Goal: Task Accomplishment & Management: Manage account settings

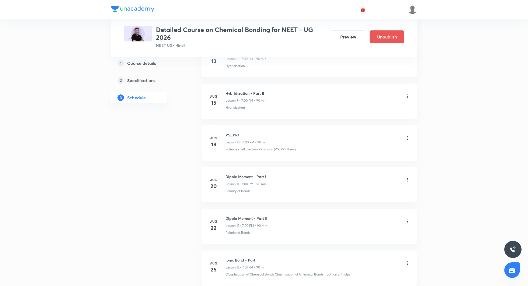
scroll to position [618, 0]
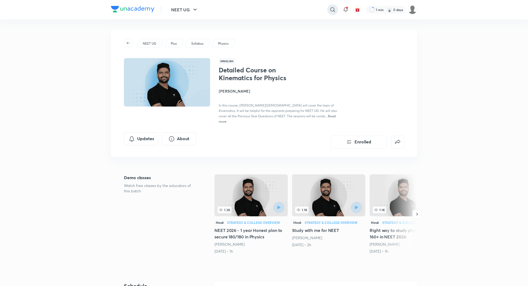
click at [330, 10] on icon at bounding box center [332, 9] width 6 height 6
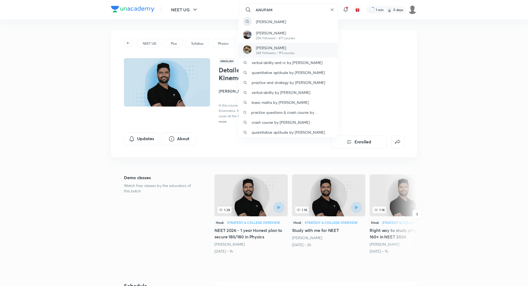
type input "ANUPAM"
click at [284, 48] on p "Anupam Upadhayay" at bounding box center [275, 48] width 39 height 6
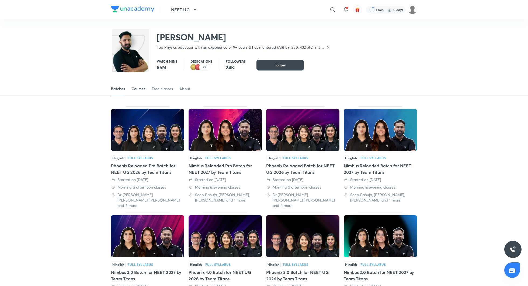
click at [133, 89] on div "Courses" at bounding box center [138, 88] width 14 height 5
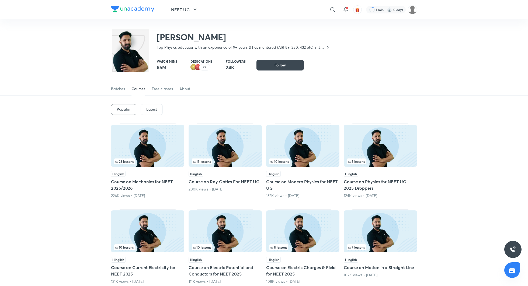
click at [152, 110] on p "Latest" at bounding box center [151, 109] width 11 height 4
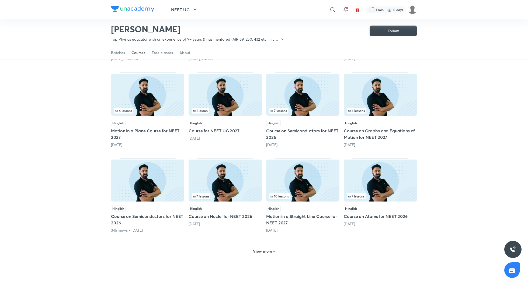
scroll to position [120, 0]
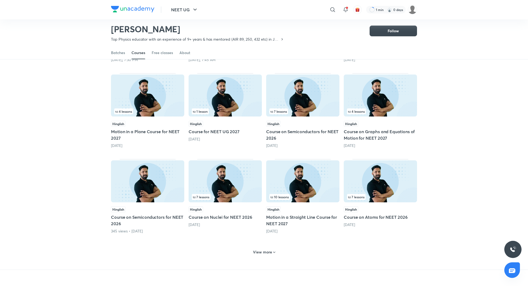
click at [263, 249] on div "View more" at bounding box center [264, 252] width 27 height 9
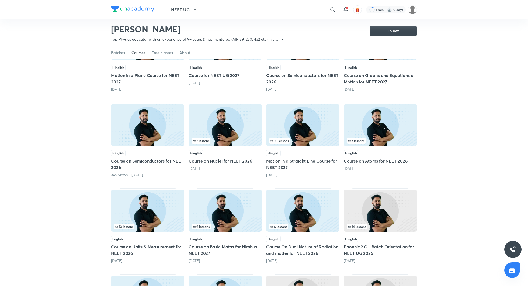
scroll to position [177, 0]
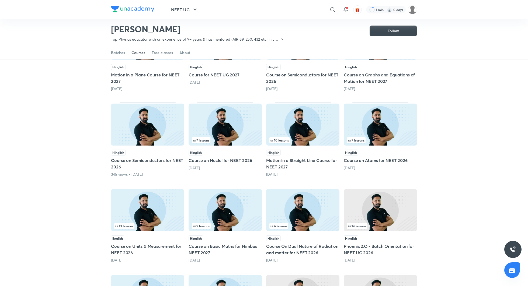
click at [227, 247] on h5 "Course on Basic Maths for Nimbus NEET 2027" at bounding box center [225, 249] width 73 height 13
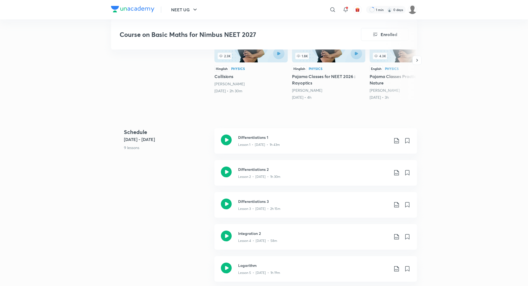
scroll to position [182, 0]
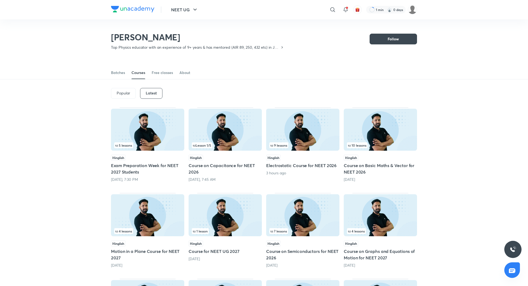
scroll to position [56, 0]
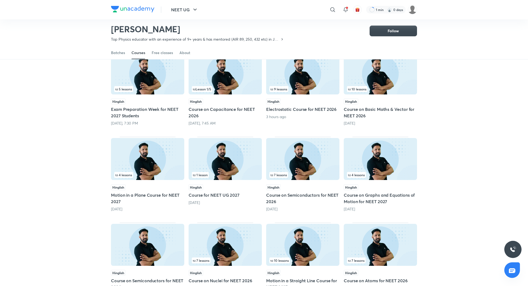
click at [362, 82] on img at bounding box center [380, 74] width 73 height 42
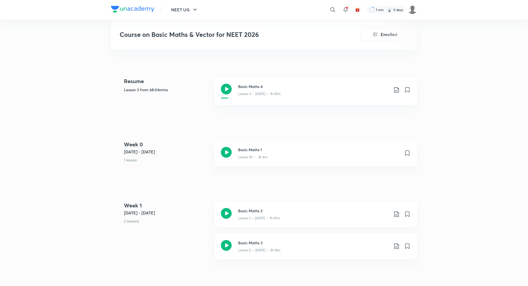
scroll to position [230, 0]
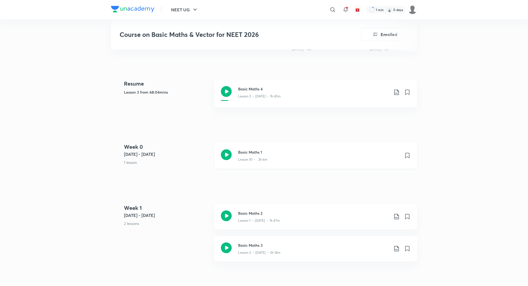
click at [224, 153] on icon at bounding box center [226, 155] width 11 height 11
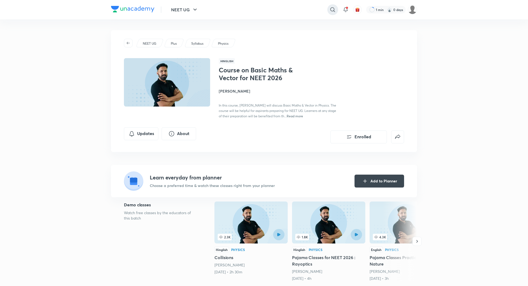
click at [331, 8] on icon at bounding box center [332, 9] width 5 height 5
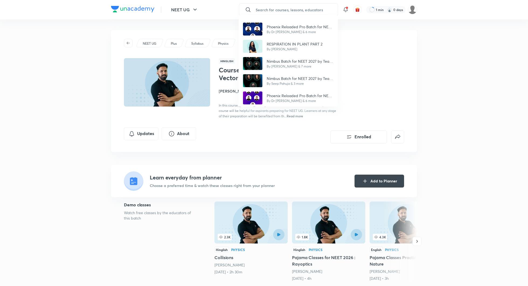
click at [211, 48] on div "Phoenix Reloaded Pro Batch for NEET UG 2026 by Team Titans By Dr S K Singh & 6 …" at bounding box center [264, 143] width 528 height 286
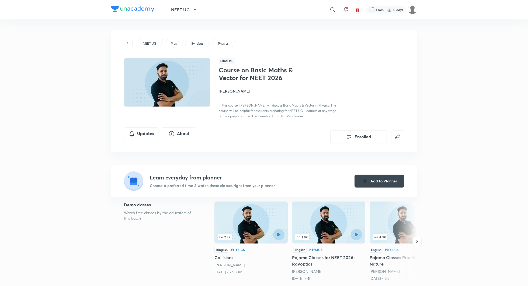
click at [233, 89] on h4 "Anupam Upadhayay" at bounding box center [279, 91] width 121 height 6
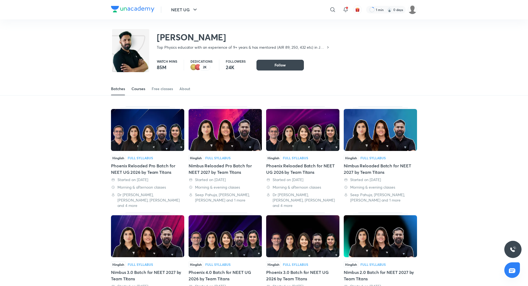
click at [139, 86] on div "Courses" at bounding box center [138, 88] width 14 height 5
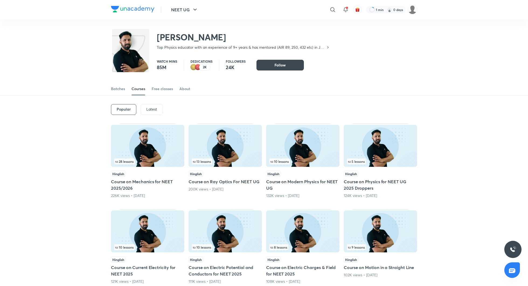
click at [152, 109] on p "Latest" at bounding box center [151, 109] width 11 height 4
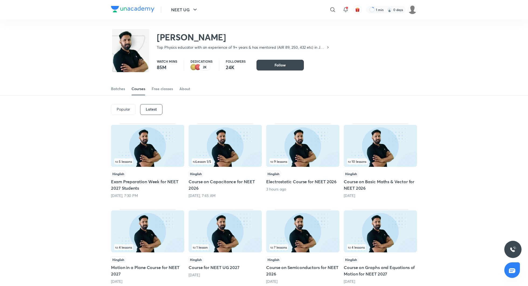
click at [207, 184] on h5 "Course on Capacitance for NEET 2026" at bounding box center [225, 185] width 73 height 13
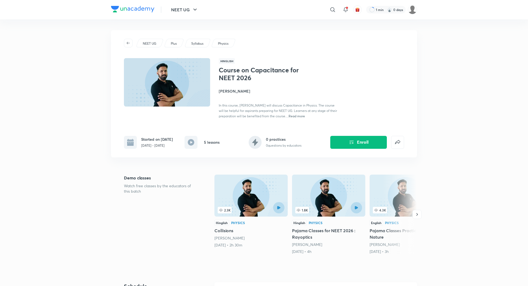
click at [253, 91] on h4 "Anupam Upadhayay" at bounding box center [279, 91] width 121 height 6
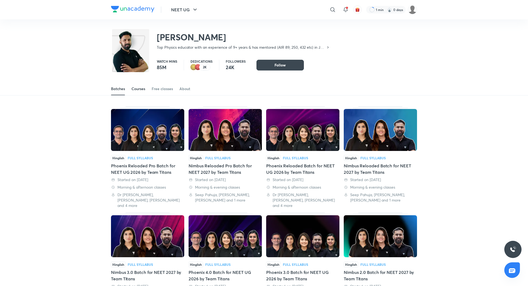
click at [135, 90] on div "Courses" at bounding box center [138, 88] width 14 height 5
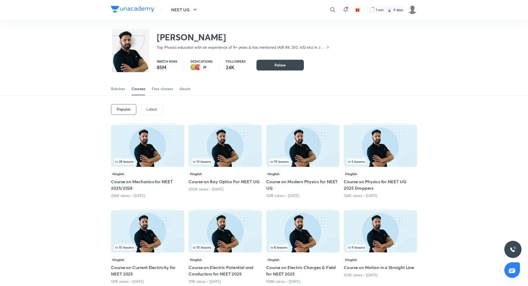
click at [153, 113] on div "Latest" at bounding box center [152, 109] width 22 height 11
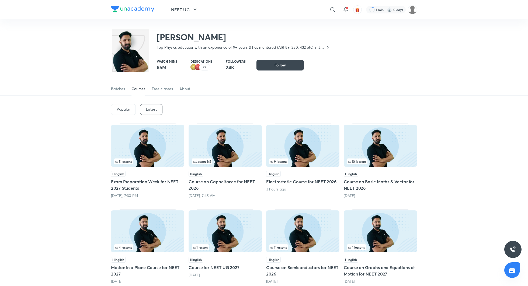
click at [229, 178] on div "Hinglish Course on Capacitance for NEET 2026 Tomorrow, 7:45 AM" at bounding box center [225, 184] width 73 height 27
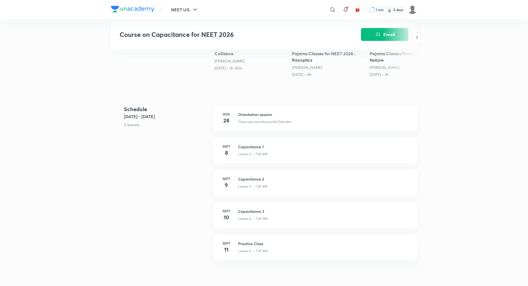
scroll to position [175, 0]
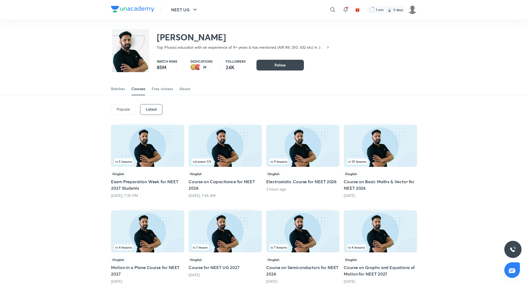
click at [224, 185] on h5 "Course on Capacitance for NEET 2026" at bounding box center [225, 185] width 73 height 13
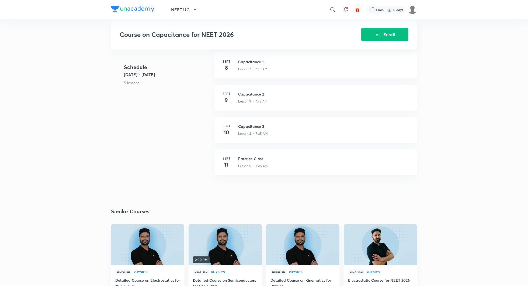
scroll to position [262, 0]
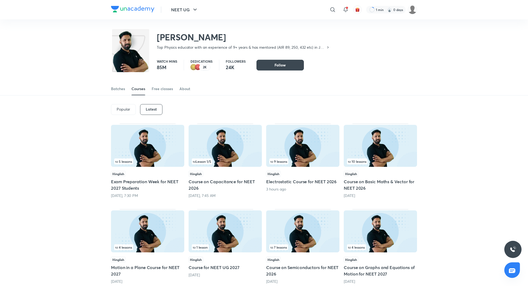
click at [276, 180] on h5 "Electrostatic Course for NEET 2026" at bounding box center [302, 182] width 73 height 6
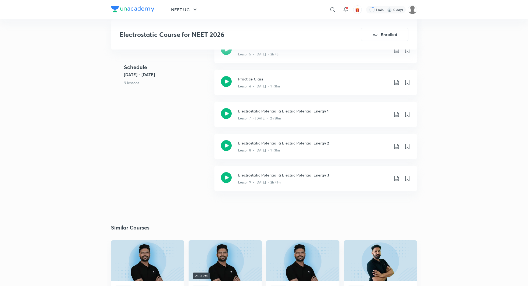
scroll to position [464, 0]
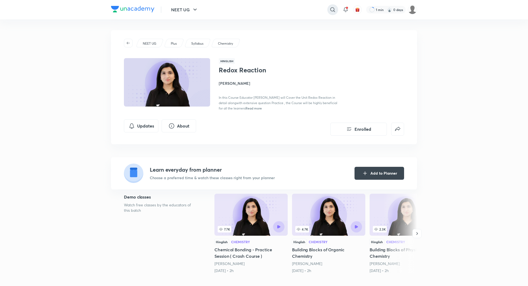
click at [331, 8] on icon at bounding box center [332, 9] width 6 height 6
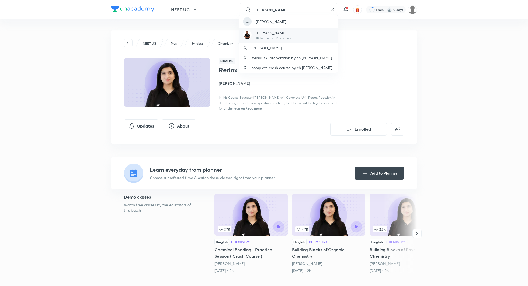
type input "[PERSON_NAME]"
click at [273, 31] on p "[PERSON_NAME]" at bounding box center [273, 33] width 35 height 6
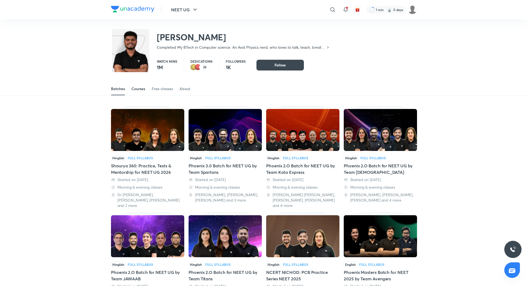
click at [139, 89] on div "Courses" at bounding box center [138, 88] width 14 height 5
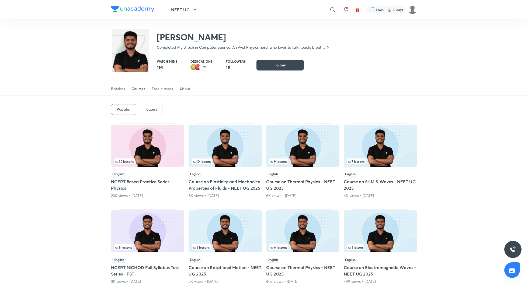
click at [149, 109] on p "Latest" at bounding box center [151, 109] width 11 height 4
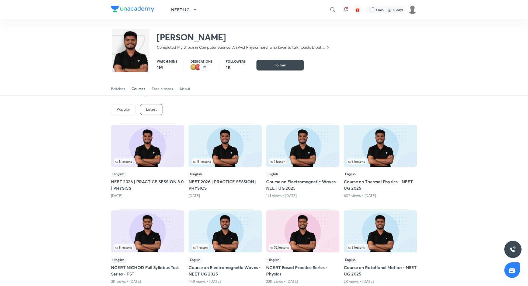
click at [159, 182] on h5 "NEET 2026 | PRACTICE SESSION 3.0 | PHYSICS" at bounding box center [147, 185] width 73 height 13
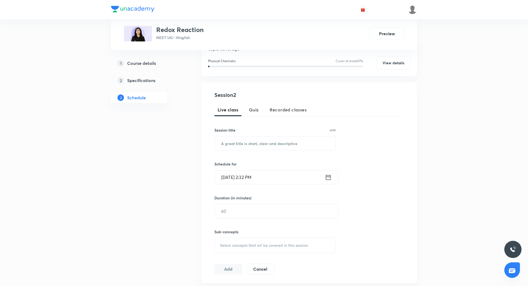
scroll to position [161, 0]
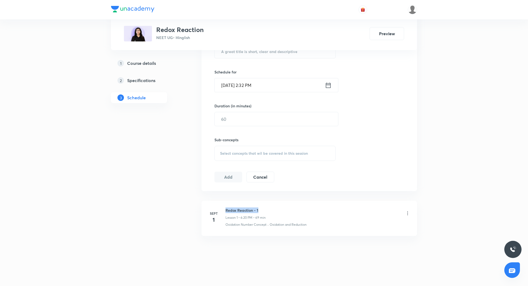
drag, startPoint x: 225, startPoint y: 208, endPoint x: 260, endPoint y: 208, distance: 34.8
click at [260, 208] on h6 "Redox Reaction - 1" at bounding box center [245, 211] width 40 height 6
copy h6 "Redox Reaction - 1"
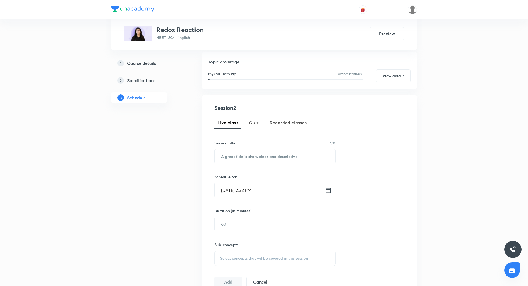
scroll to position [0, 0]
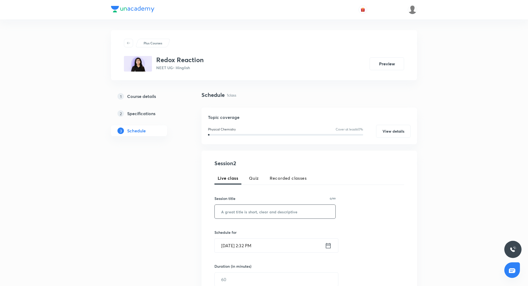
click at [249, 215] on input "text" at bounding box center [275, 212] width 121 height 14
paste input "Redox Reaction - 1"
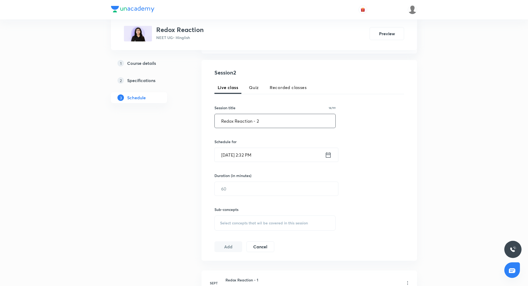
scroll to position [91, 0]
type input "Redox Reaction - 2"
click at [332, 154] on div "Sept 2, 2025, 2:32 PM ​" at bounding box center [276, 155] width 124 height 14
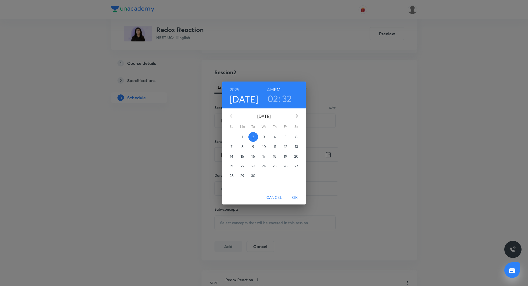
click at [272, 97] on h3 "02" at bounding box center [272, 98] width 11 height 11
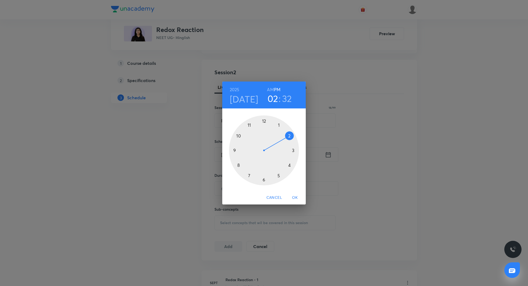
click at [288, 166] on div at bounding box center [264, 151] width 70 height 70
click at [265, 181] on div at bounding box center [264, 151] width 70 height 70
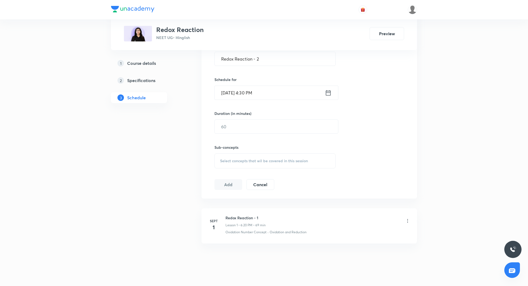
scroll to position [152, 0]
click at [227, 130] on input "text" at bounding box center [276, 127] width 123 height 14
type input "120"
click at [256, 166] on div "Select concepts that wil be covered in this session" at bounding box center [274, 161] width 121 height 15
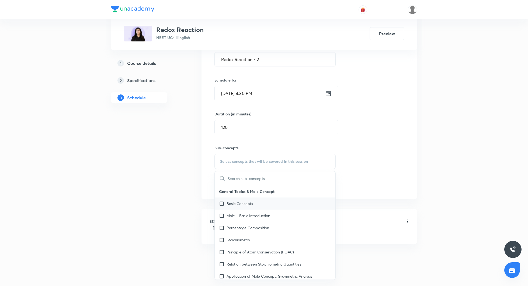
click at [249, 202] on p "Basic Concepts" at bounding box center [240, 204] width 26 height 6
checkbox input "true"
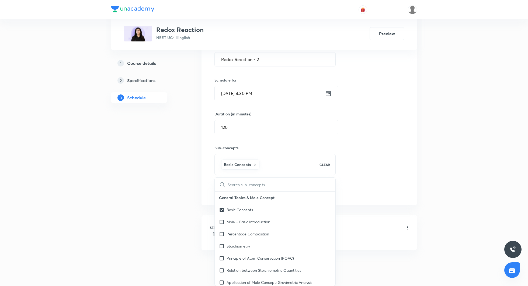
click at [392, 146] on div "Session 2 Live class Quiz Recorded classes Session title 18/99 Redox Reaction -…" at bounding box center [309, 102] width 190 height 190
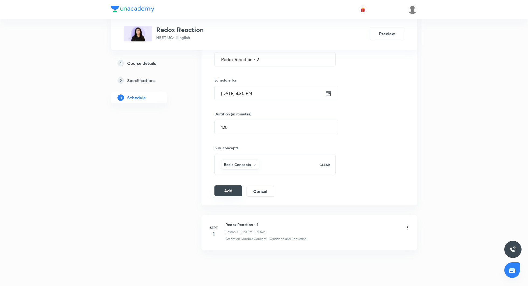
click at [218, 189] on button "Add" at bounding box center [228, 191] width 28 height 11
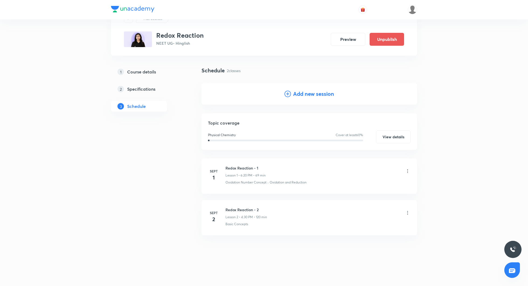
scroll to position [11, 0]
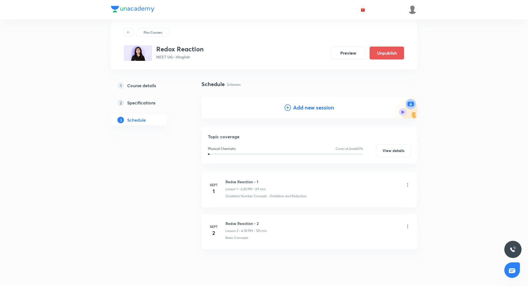
click at [307, 108] on h4 "Add new session" at bounding box center [313, 108] width 41 height 8
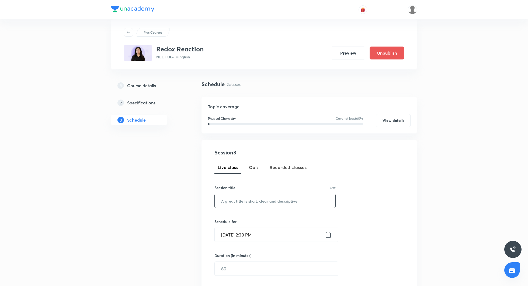
click at [246, 204] on input "text" at bounding box center [275, 201] width 121 height 14
paste input "Redox Reaction - 1"
type input "Redox Reaction - 3"
click at [328, 235] on icon at bounding box center [328, 234] width 5 height 5
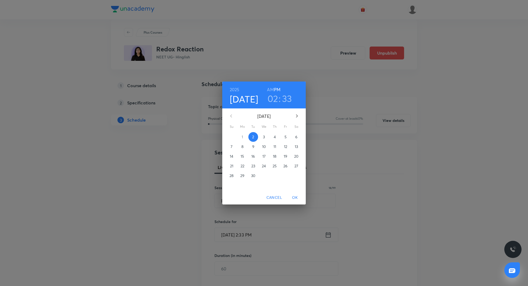
click at [275, 137] on p "4" at bounding box center [275, 136] width 2 height 5
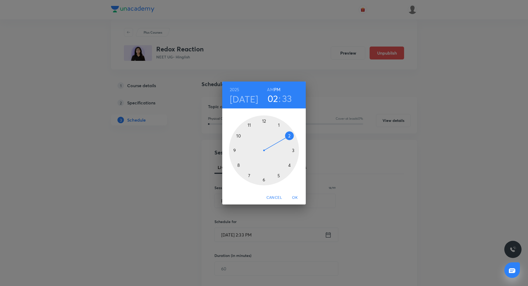
click at [288, 165] on div at bounding box center [264, 151] width 70 height 70
click at [265, 178] on div at bounding box center [264, 151] width 70 height 70
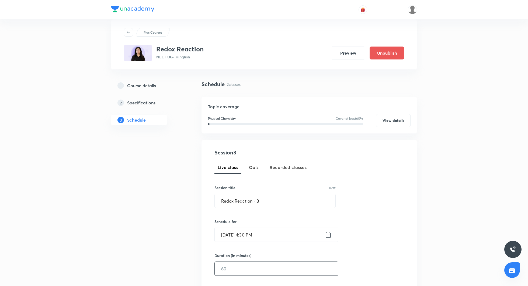
click at [235, 268] on input "text" at bounding box center [276, 269] width 123 height 14
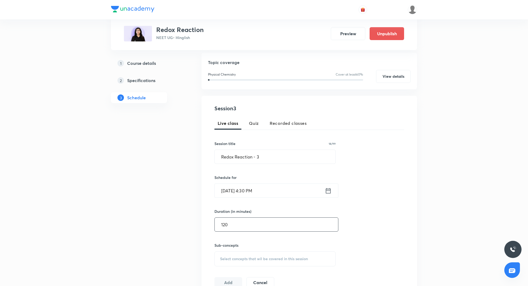
scroll to position [60, 0]
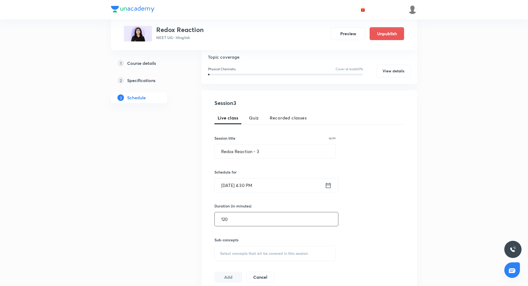
type input "120"
click at [235, 253] on span "Select concepts that wil be covered in this session" at bounding box center [264, 254] width 88 height 4
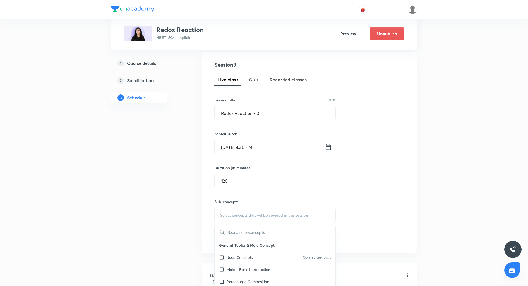
scroll to position [102, 0]
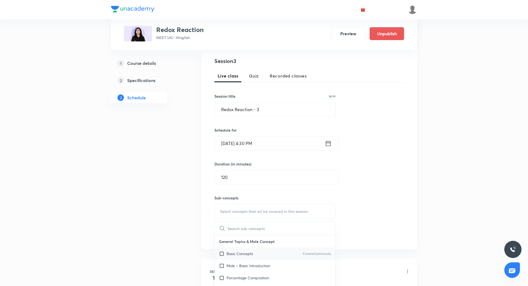
click at [240, 252] on p "Basic Concepts" at bounding box center [240, 254] width 26 height 6
checkbox input "true"
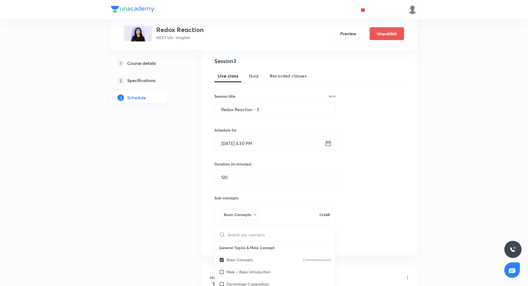
click at [378, 161] on div "Session 3 Live class Quiz Recorded classes Session title 18/99 Redox Reaction -…" at bounding box center [309, 152] width 190 height 190
click at [225, 245] on button "Add" at bounding box center [228, 241] width 28 height 11
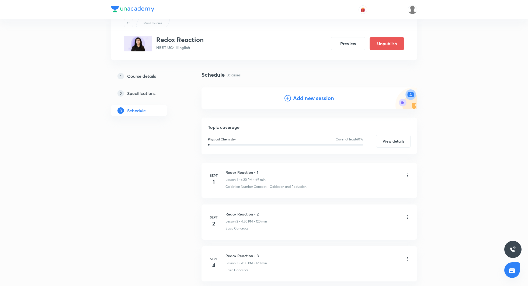
scroll to position [0, 0]
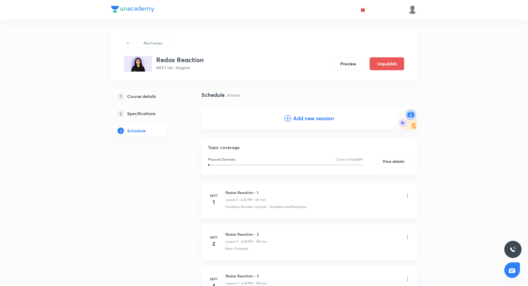
click at [304, 120] on h4 "Add new session" at bounding box center [313, 118] width 41 height 8
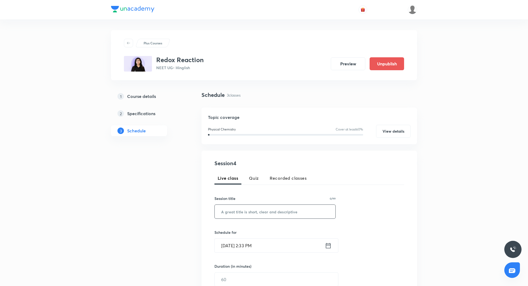
click at [253, 208] on input "text" at bounding box center [275, 212] width 121 height 14
paste input "Redox Reaction - 1"
type input "Redox Reaction - 4"
click at [331, 248] on icon at bounding box center [328, 246] width 7 height 8
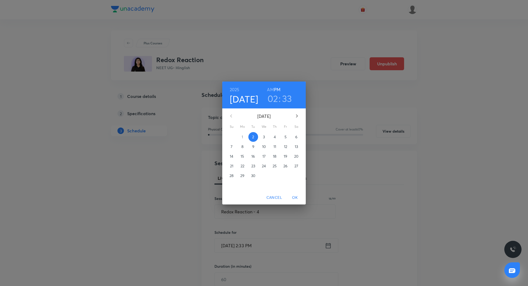
click at [296, 135] on p "6" at bounding box center [296, 136] width 2 height 5
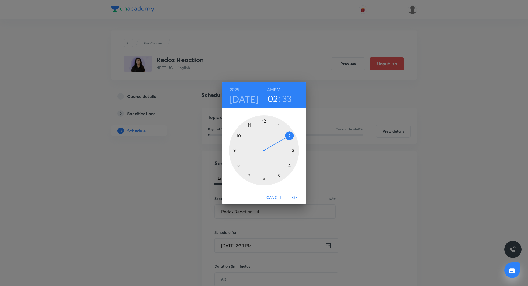
click at [289, 165] on div at bounding box center [264, 151] width 70 height 70
click at [265, 179] on div at bounding box center [264, 151] width 70 height 70
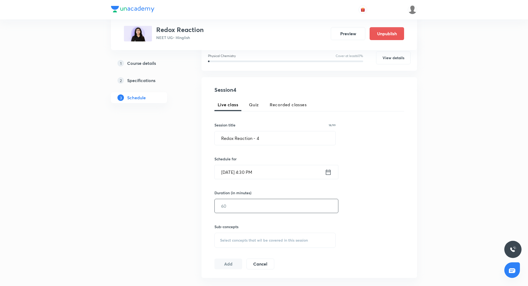
scroll to position [76, 0]
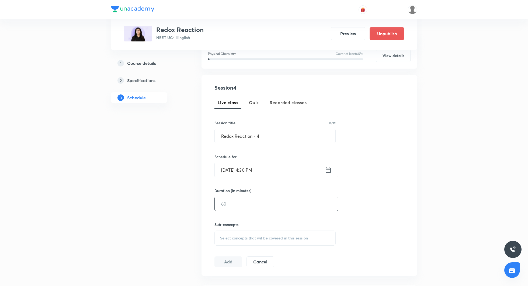
click at [260, 210] on input "text" at bounding box center [276, 204] width 123 height 14
type input "120"
click at [251, 232] on div "Select concepts that wil be covered in this session" at bounding box center [274, 238] width 121 height 15
click at [242, 281] on p "Basic Concepts" at bounding box center [240, 281] width 26 height 6
checkbox input "true"
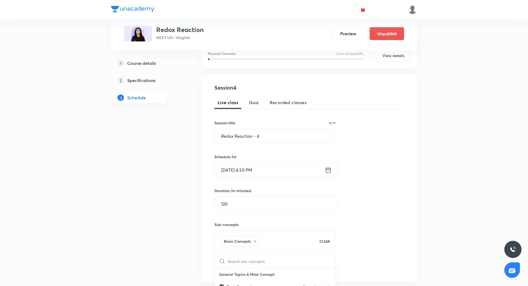
click at [361, 193] on div "Session 4 Live class Quiz Recorded classes Session title 18/99 Redox Reaction -…" at bounding box center [309, 179] width 190 height 190
click at [234, 264] on button "Add" at bounding box center [228, 267] width 28 height 11
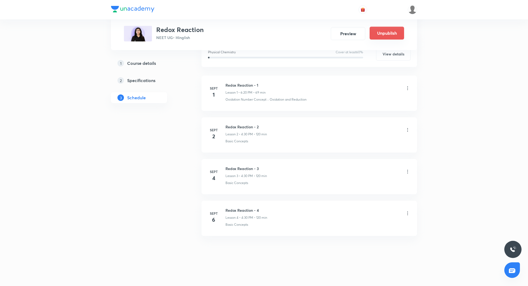
scroll to position [0, 0]
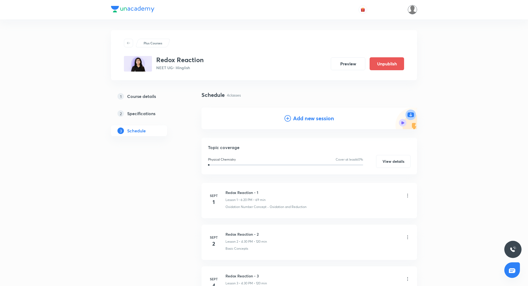
click at [412, 7] on img at bounding box center [412, 9] width 9 height 9
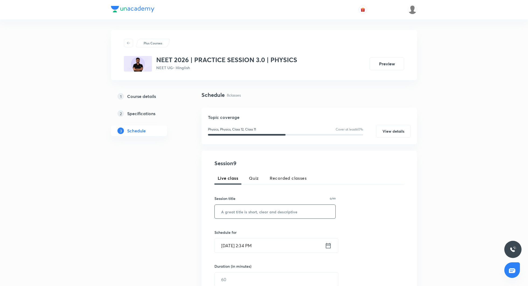
click at [255, 210] on input "text" at bounding box center [275, 212] width 121 height 14
paste input "Semiconductors - 2"
type input "Semiconductors - 2"
click at [328, 246] on icon at bounding box center [328, 246] width 7 height 8
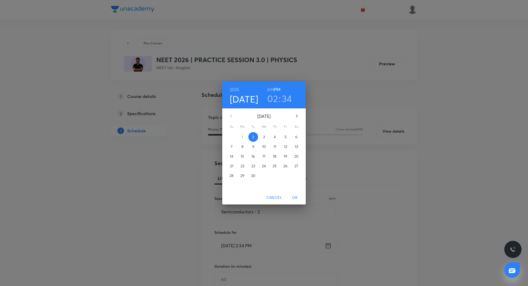
click at [273, 101] on h3 "02" at bounding box center [272, 98] width 11 height 11
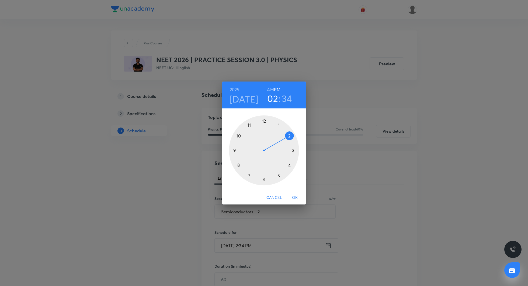
click at [239, 136] on div at bounding box center [264, 151] width 70 height 70
click at [264, 121] on div at bounding box center [264, 151] width 70 height 70
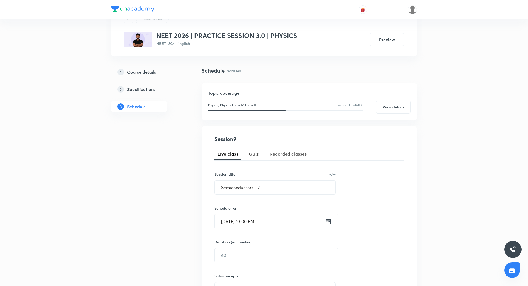
scroll to position [33, 0]
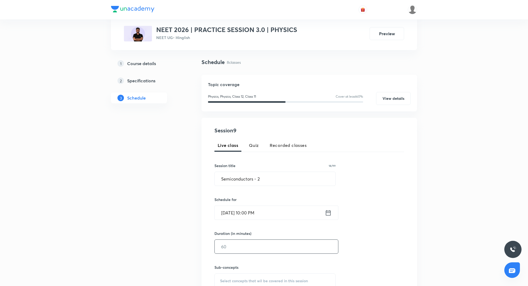
click at [258, 249] on input "text" at bounding box center [276, 247] width 123 height 14
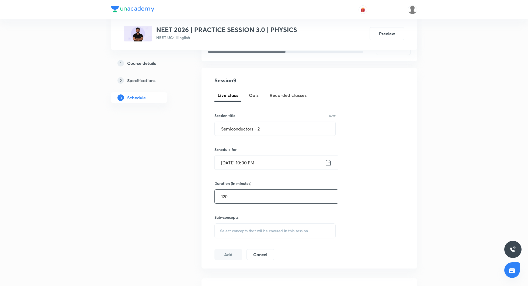
scroll to position [97, 0]
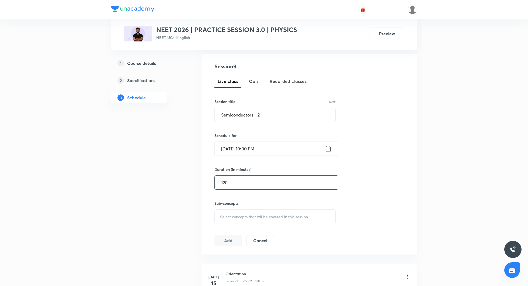
type input "120"
click at [246, 212] on div "Select concepts that wil be covered in this session" at bounding box center [274, 217] width 121 height 15
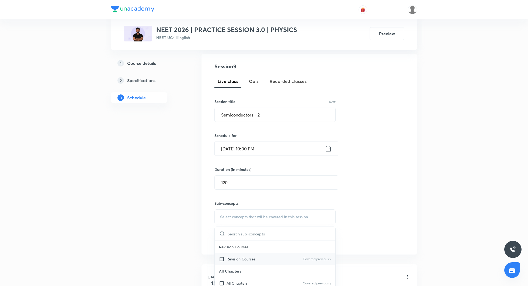
click at [247, 254] on div "Revision Courses Covered previously" at bounding box center [275, 259] width 121 height 12
checkbox input "true"
click at [387, 205] on div "Session 9 Live class Quiz Recorded classes Session title 18/99 Semiconductors -…" at bounding box center [309, 157] width 190 height 190
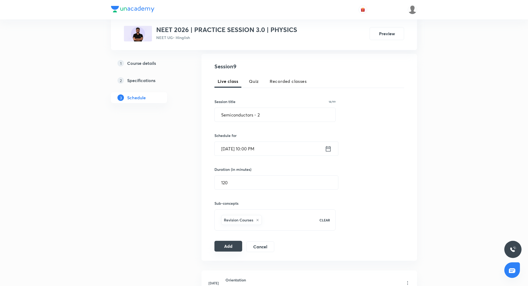
click at [235, 248] on button "Add" at bounding box center [228, 246] width 28 height 11
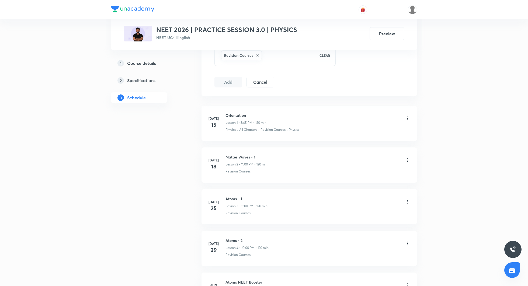
scroll to position [457, 0]
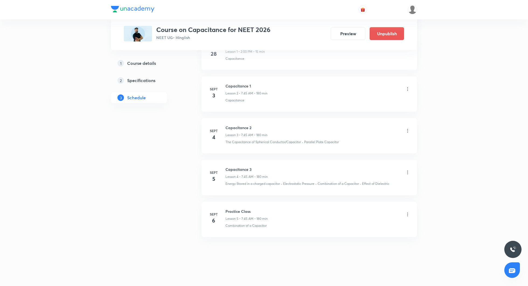
drag, startPoint x: 496, startPoint y: 5, endPoint x: 331, endPoint y: 89, distance: 184.4
click at [407, 87] on icon at bounding box center [407, 88] width 5 height 5
click at [363, 99] on li "Edit" at bounding box center [380, 102] width 59 height 10
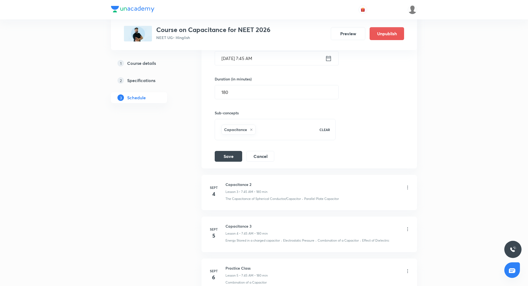
scroll to position [224, 0]
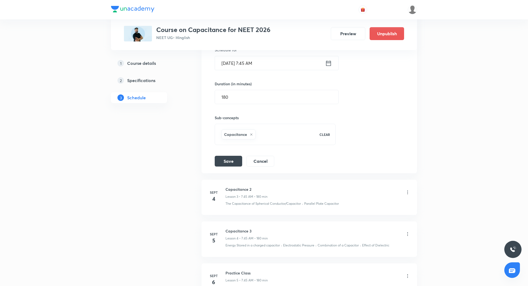
click at [327, 62] on icon at bounding box center [328, 62] width 5 height 5
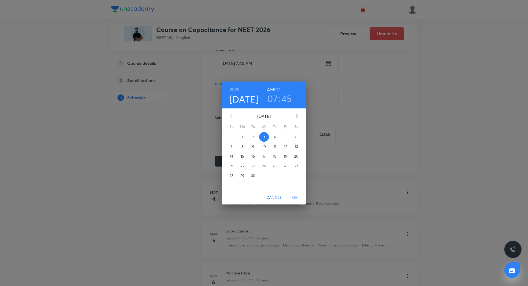
click at [241, 148] on span "8" at bounding box center [243, 146] width 10 height 5
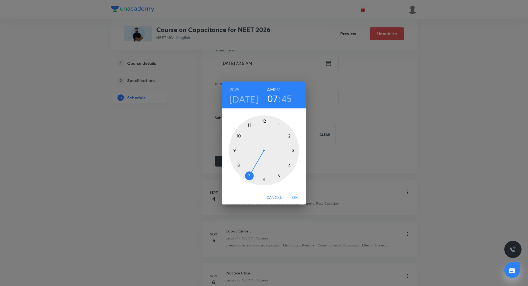
click at [296, 197] on span "OK" at bounding box center [295, 197] width 13 height 7
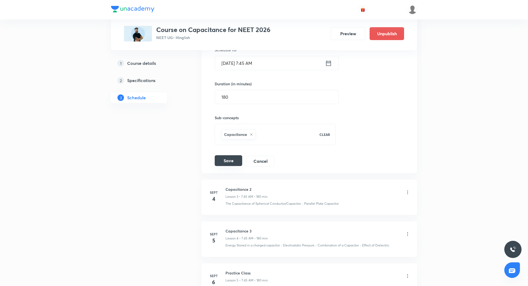
click at [229, 161] on button "Save" at bounding box center [228, 160] width 27 height 11
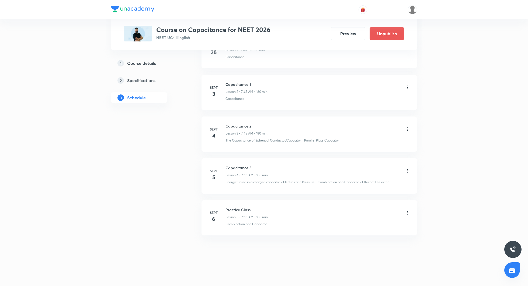
scroll to position [149, 0]
click at [406, 86] on icon at bounding box center [407, 88] width 5 height 5
click at [375, 100] on li "Edit" at bounding box center [380, 102] width 59 height 10
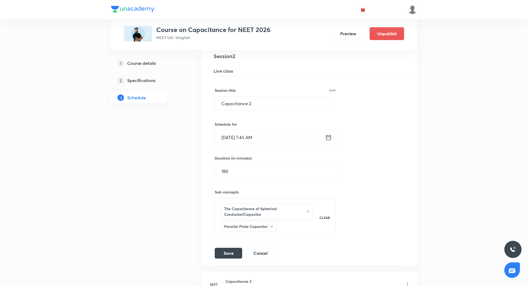
click at [328, 138] on icon at bounding box center [328, 138] width 7 height 8
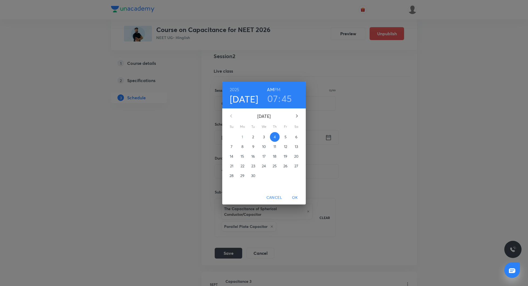
click at [251, 147] on span "9" at bounding box center [253, 146] width 10 height 5
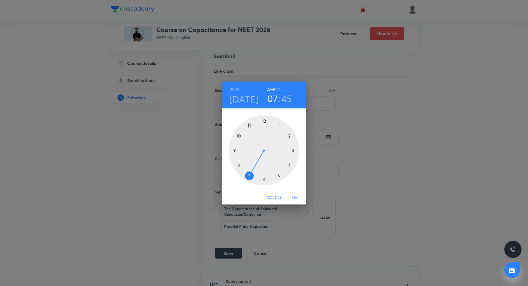
click at [297, 197] on span "OK" at bounding box center [295, 197] width 13 height 7
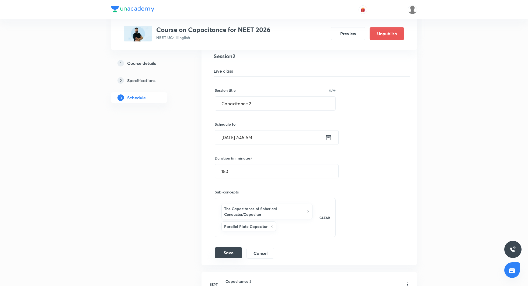
click at [232, 250] on button "Save" at bounding box center [228, 253] width 27 height 11
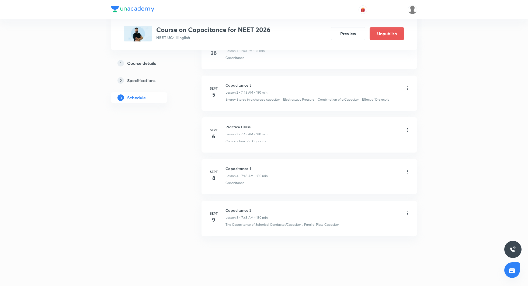
click at [407, 87] on icon at bounding box center [407, 88] width 5 height 5
click at [391, 102] on li "Edit" at bounding box center [380, 102] width 59 height 10
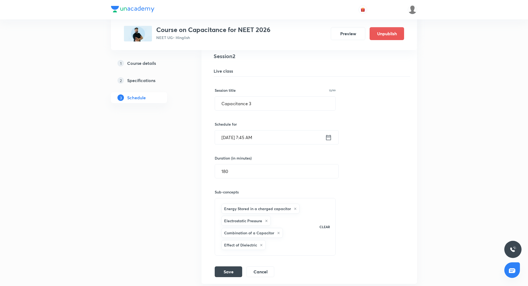
click at [329, 136] on icon at bounding box center [328, 138] width 7 height 8
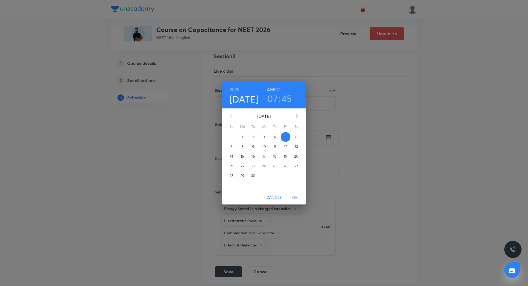
click at [266, 146] on p "10" at bounding box center [264, 146] width 4 height 5
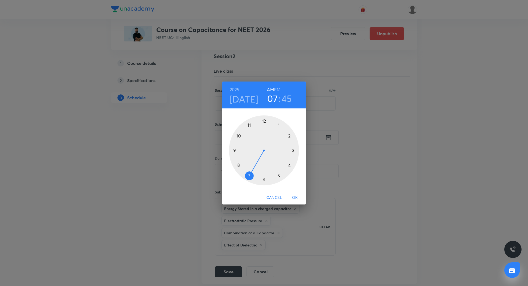
click at [292, 196] on span "OK" at bounding box center [295, 197] width 13 height 7
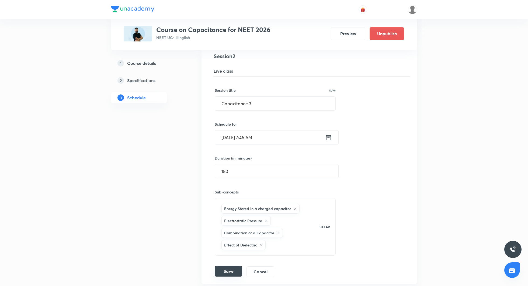
click at [223, 271] on button "Save" at bounding box center [228, 271] width 27 height 11
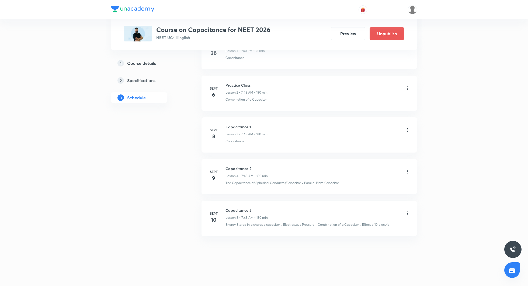
click at [408, 88] on icon at bounding box center [407, 88] width 5 height 5
click at [381, 102] on li "Edit" at bounding box center [380, 102] width 59 height 10
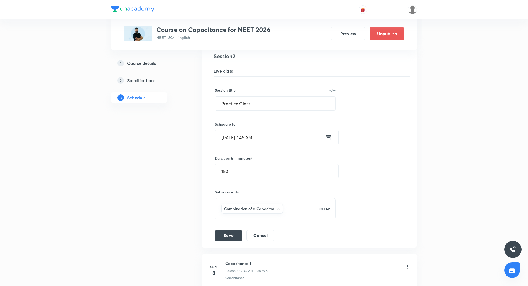
click at [331, 138] on icon at bounding box center [328, 138] width 7 height 8
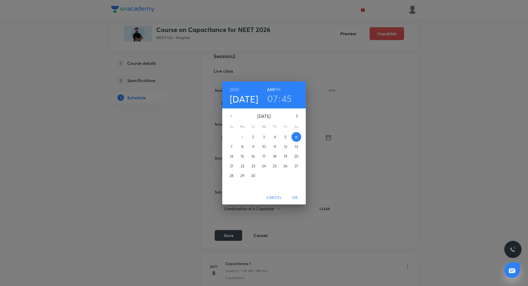
click at [273, 145] on p "11" at bounding box center [274, 146] width 3 height 5
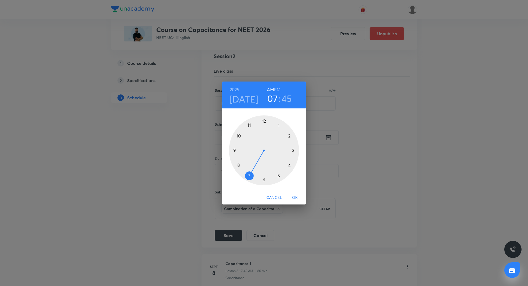
click at [296, 196] on span "OK" at bounding box center [295, 197] width 13 height 7
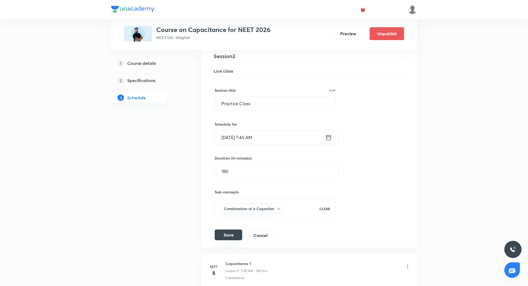
click at [232, 233] on button "Save" at bounding box center [228, 235] width 27 height 11
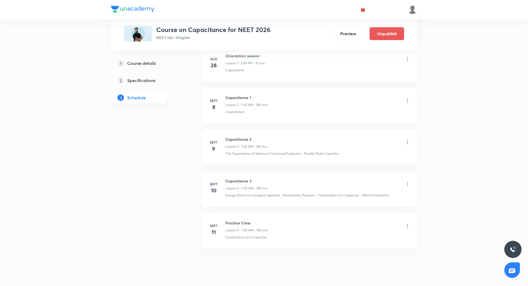
scroll to position [0, 0]
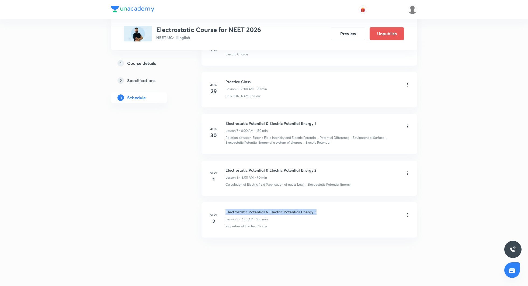
drag, startPoint x: 225, startPoint y: 210, endPoint x: 324, endPoint y: 210, distance: 99.4
click at [324, 210] on div "[DATE] Electrostatic Potential & Electric Potential Energy 3 Lesson 9 • 7:45 AM…" at bounding box center [309, 219] width 202 height 20
copy h6 "Electrostatic Potential & Electric Potential Energy 3"
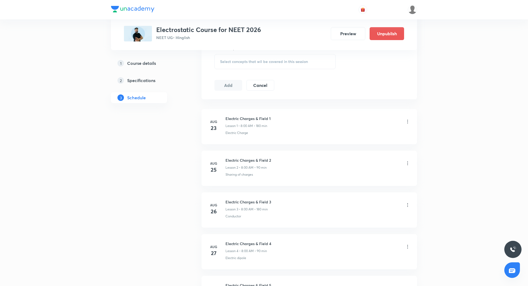
scroll to position [65, 0]
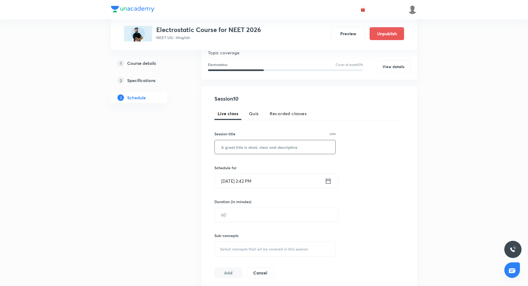
click at [271, 147] on input "text" at bounding box center [275, 147] width 121 height 14
paste input "Electrostatic Potential & Electric Potential Energy 3"
type input "Electrostatic Potential & Electric Potential Energy 4"
click at [328, 182] on icon at bounding box center [328, 182] width 7 height 8
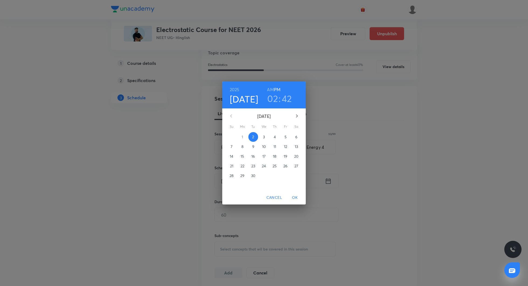
click at [262, 139] on span "3" at bounding box center [264, 136] width 10 height 5
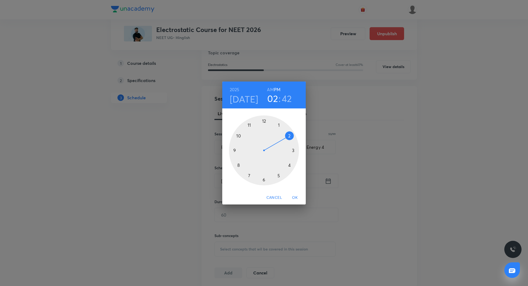
click at [272, 88] on h6 "AM" at bounding box center [270, 90] width 7 height 8
click at [272, 97] on h3 "02" at bounding box center [272, 98] width 11 height 11
click at [238, 162] on div at bounding box center [264, 151] width 70 height 70
click at [263, 119] on div at bounding box center [264, 151] width 70 height 70
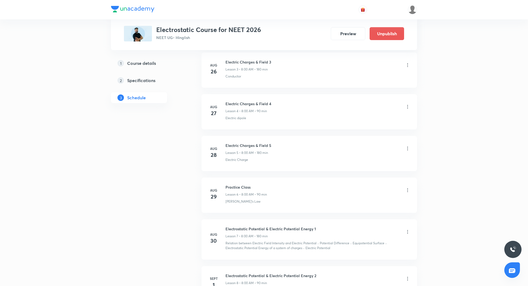
scroll to position [50, 0]
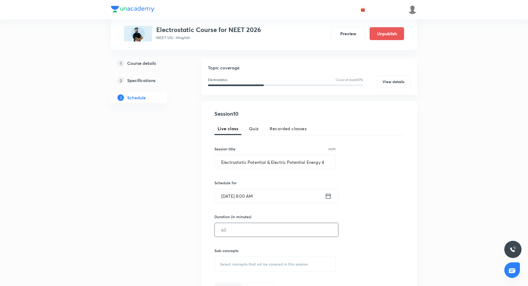
click at [255, 227] on input "text" at bounding box center [276, 230] width 123 height 14
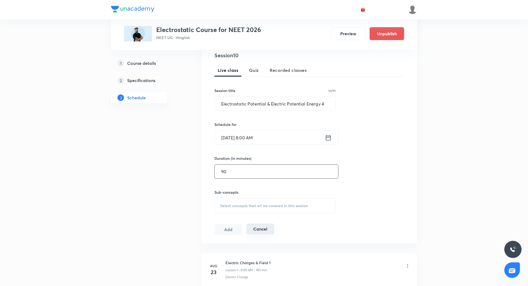
scroll to position [110, 0]
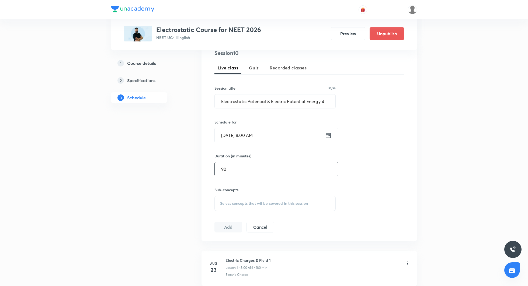
type input "90"
click at [249, 199] on div "Select concepts that wil be covered in this session" at bounding box center [274, 203] width 121 height 15
click at [327, 135] on icon at bounding box center [328, 136] width 7 height 8
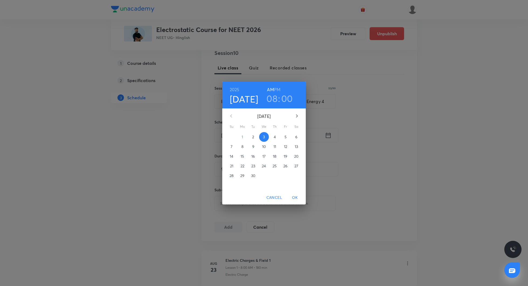
click at [275, 99] on h3 "08" at bounding box center [271, 98] width 11 height 11
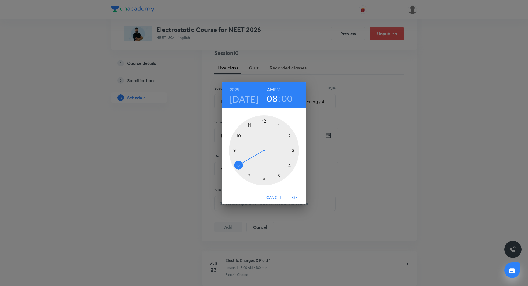
click at [249, 174] on div at bounding box center [264, 151] width 70 height 70
click at [236, 153] on div at bounding box center [264, 151] width 70 height 70
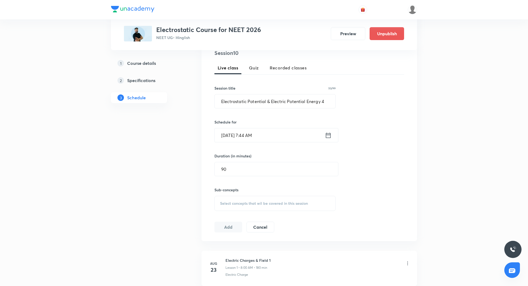
click at [272, 136] on input "[DATE] 7:44 AM" at bounding box center [270, 135] width 110 height 14
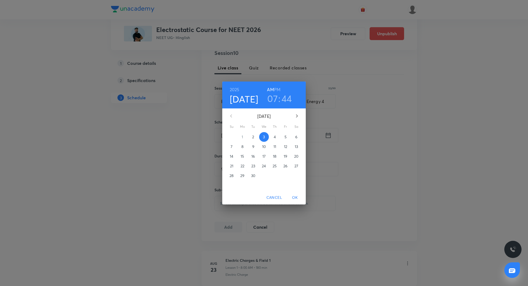
click at [283, 99] on h3 "44" at bounding box center [286, 98] width 11 height 11
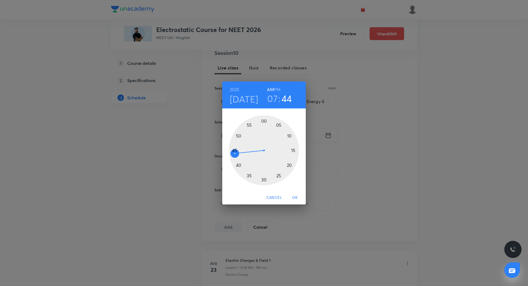
click at [235, 151] on div at bounding box center [264, 151] width 70 height 70
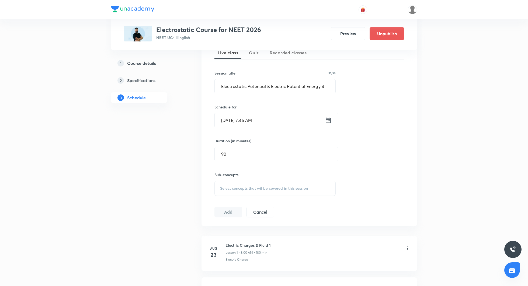
scroll to position [126, 0]
click at [241, 187] on span "Select concepts that wil be covered in this session" at bounding box center [264, 188] width 88 height 4
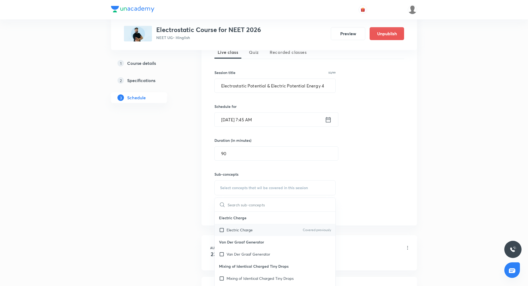
click at [245, 226] on div "Electric Charge Covered previously" at bounding box center [275, 230] width 121 height 12
checkbox input "true"
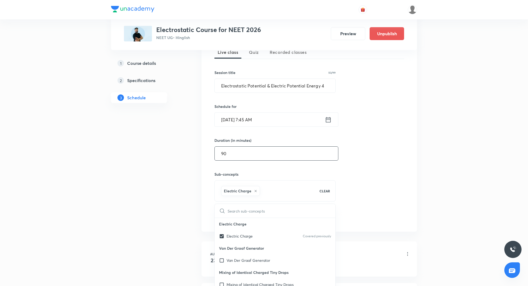
click at [263, 151] on input "90" at bounding box center [276, 154] width 123 height 14
type input "9"
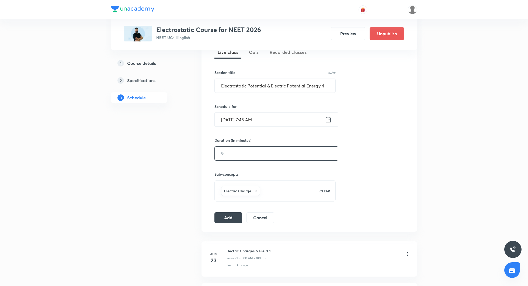
type input "0"
click at [231, 215] on button "Add" at bounding box center [228, 217] width 28 height 11
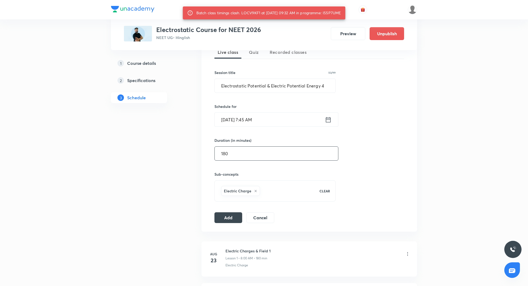
click at [248, 152] on input "180" at bounding box center [276, 154] width 123 height 14
type input "1"
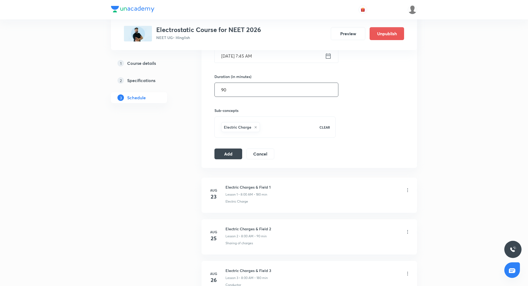
scroll to position [176, 0]
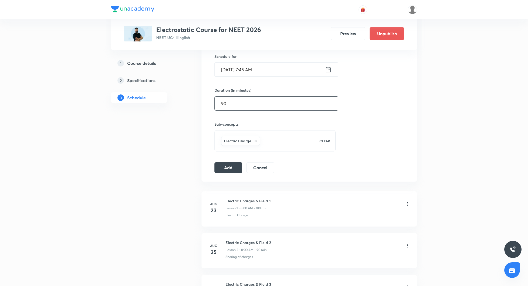
type input "9"
type input "105"
click at [236, 169] on button "Add" at bounding box center [228, 167] width 28 height 11
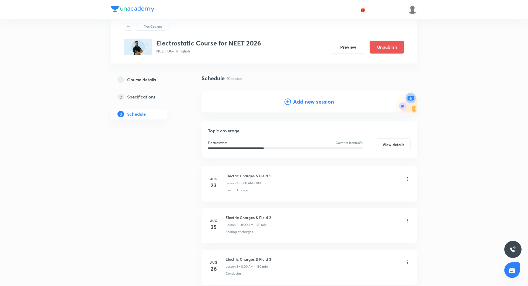
scroll to position [0, 0]
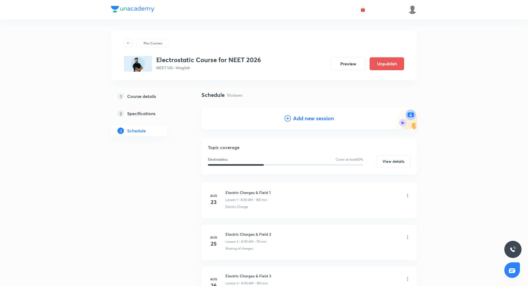
click at [308, 119] on h4 "Add new session" at bounding box center [313, 118] width 41 height 8
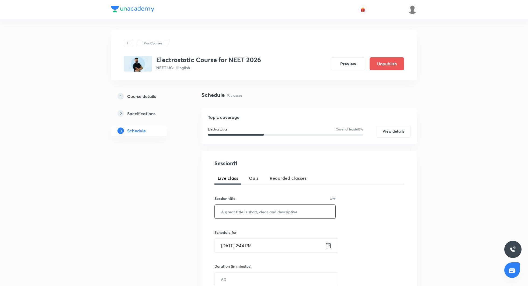
click at [244, 212] on input "text" at bounding box center [275, 212] width 121 height 14
paste input "Electrostatic Potential & Electric Potential Energy 3"
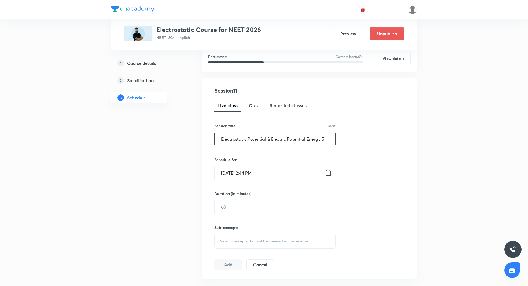
scroll to position [77, 0]
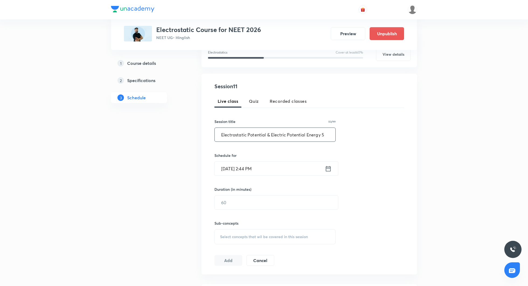
type input "Electrostatic Potential & Electric Potential Energy 5"
click at [330, 171] on icon at bounding box center [328, 169] width 7 height 8
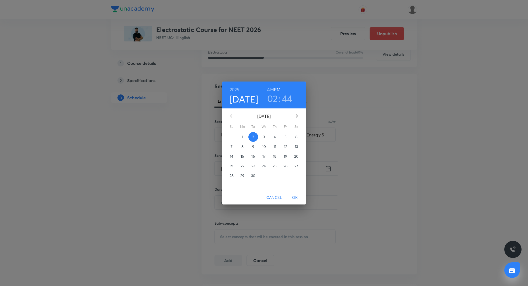
click at [276, 140] on span "4" at bounding box center [275, 136] width 10 height 5
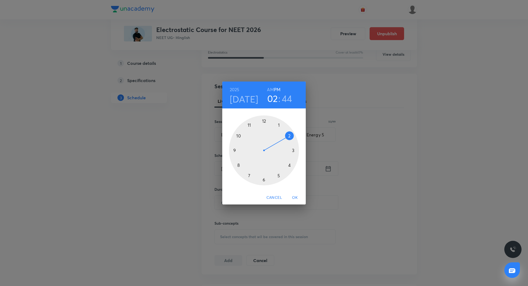
click at [270, 91] on h6 "AM" at bounding box center [270, 90] width 7 height 8
click at [271, 99] on h3 "02" at bounding box center [272, 98] width 11 height 11
click at [249, 176] on div at bounding box center [264, 151] width 70 height 70
click at [235, 150] on div at bounding box center [264, 151] width 70 height 70
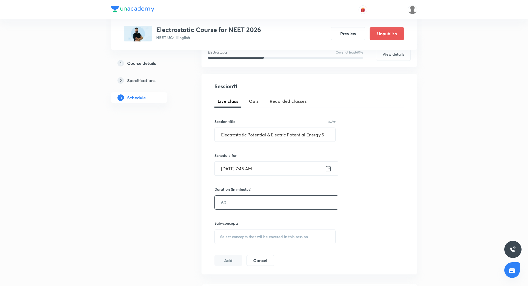
click at [268, 204] on input "text" at bounding box center [276, 203] width 123 height 14
type input "180"
click at [260, 236] on span "Select concepts that wil be covered in this session" at bounding box center [264, 237] width 88 height 4
click at [241, 278] on p "Electric Charge" at bounding box center [240, 279] width 26 height 6
checkbox input "true"
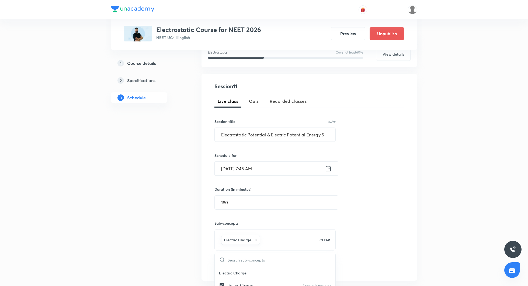
click at [367, 192] on div "Session 11 Live class Quiz Recorded classes Session title 53/99 Electrostatic P…" at bounding box center [309, 177] width 190 height 190
click at [230, 265] on button "Add" at bounding box center [228, 266] width 28 height 11
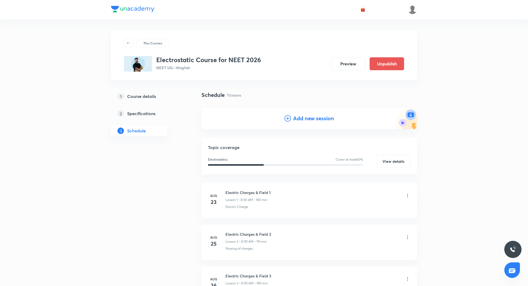
scroll to position [1, 0]
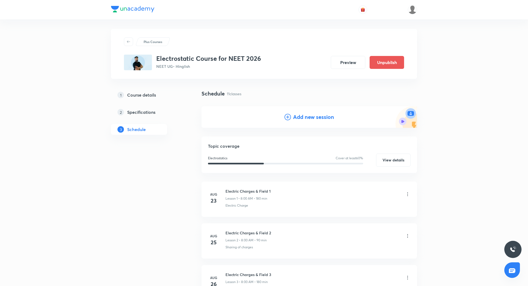
click at [296, 116] on h4 "Add new session" at bounding box center [313, 117] width 41 height 8
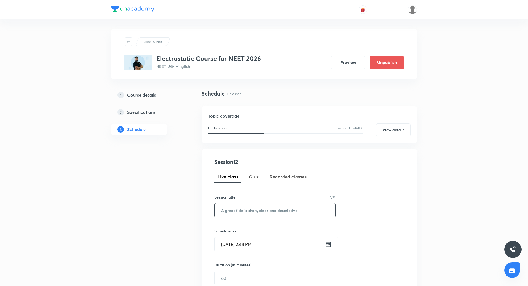
click at [258, 212] on input "text" at bounding box center [275, 211] width 121 height 14
paste input "Electrostatic Potential & Electric Potential Energy 3"
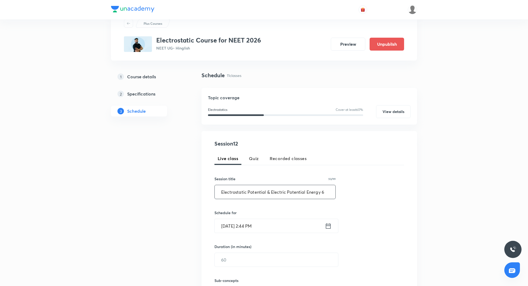
scroll to position [20, 0]
type input "Electrostatic Potential & Electric Potential Energy 6"
click at [330, 226] on icon at bounding box center [328, 225] width 5 height 5
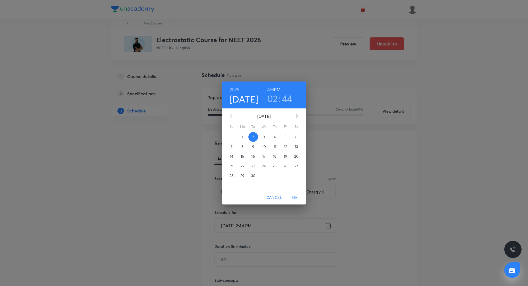
click at [297, 137] on p "6" at bounding box center [296, 136] width 2 height 5
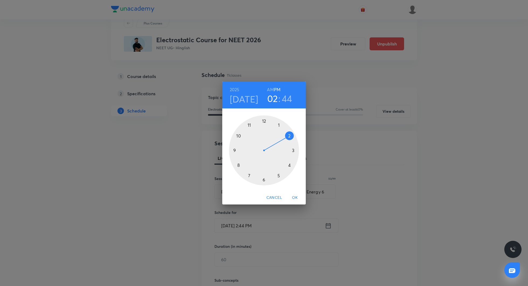
click at [272, 90] on h6 "AM" at bounding box center [270, 90] width 7 height 8
click at [249, 174] on div at bounding box center [264, 151] width 70 height 70
click at [233, 149] on div at bounding box center [264, 151] width 70 height 70
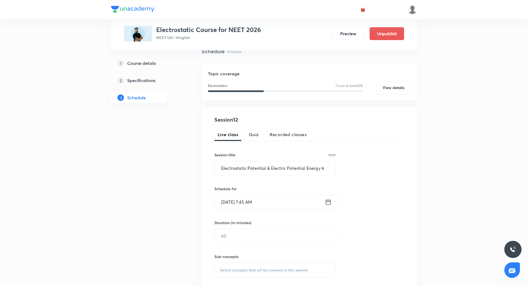
scroll to position [48, 0]
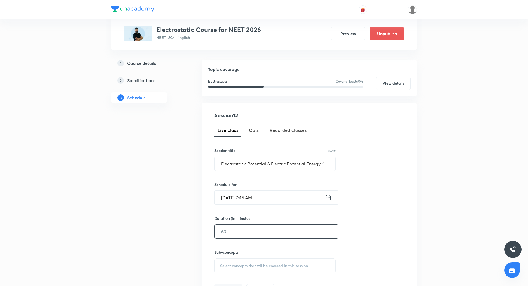
click at [276, 231] on input "text" at bounding box center [276, 232] width 123 height 14
type input "180"
click at [263, 266] on span "Select concepts that wil be covered in this session" at bounding box center [264, 266] width 88 height 4
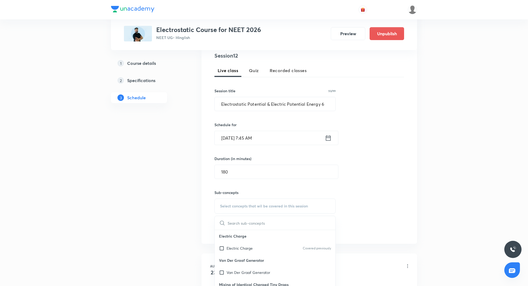
scroll to position [118, 0]
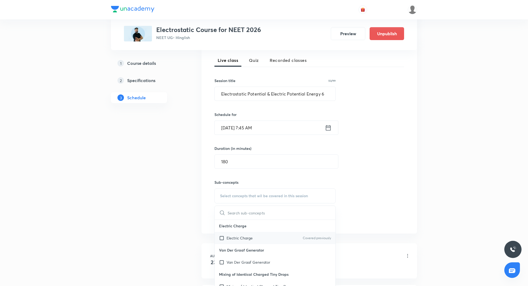
click at [257, 238] on div "Electric Charge Covered previously" at bounding box center [275, 238] width 121 height 12
checkbox input "true"
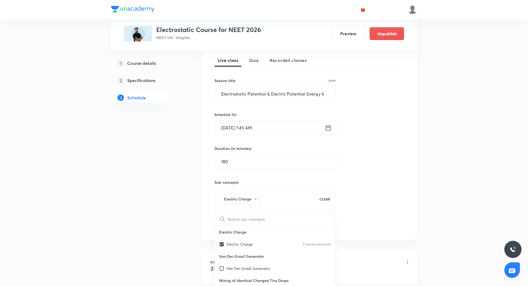
click at [373, 183] on div "Session 12 Live class Quiz Recorded classes Session title 53/99 Electrostatic P…" at bounding box center [309, 136] width 190 height 190
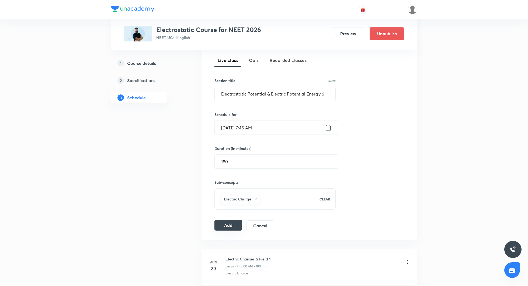
click at [236, 222] on button "Add" at bounding box center [228, 225] width 28 height 11
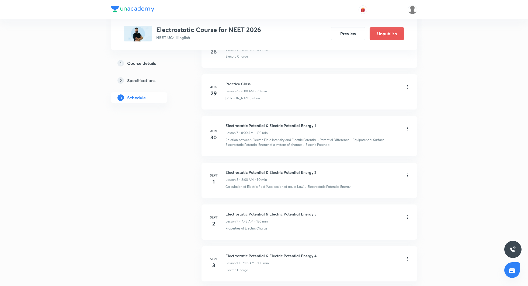
scroll to position [0, 0]
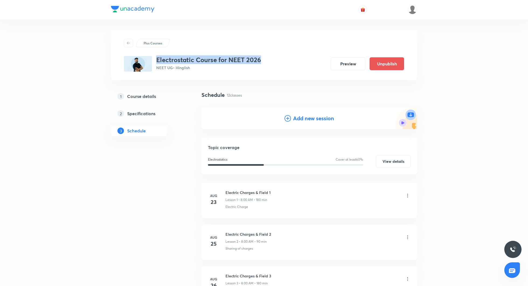
drag, startPoint x: 157, startPoint y: 60, endPoint x: 260, endPoint y: 60, distance: 103.2
click at [260, 60] on h3 "Electrostatic Course for NEET 2026" at bounding box center [208, 60] width 105 height 8
click at [286, 67] on div "Electrostatic Course for NEET 2026 NEET UG • Hinglish Preview Unpublish" at bounding box center [264, 64] width 280 height 16
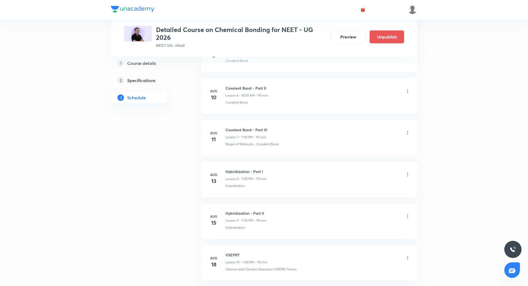
scroll to position [311, 0]
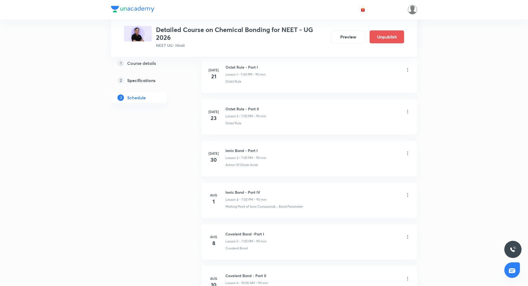
click at [412, 11] on img at bounding box center [412, 9] width 9 height 9
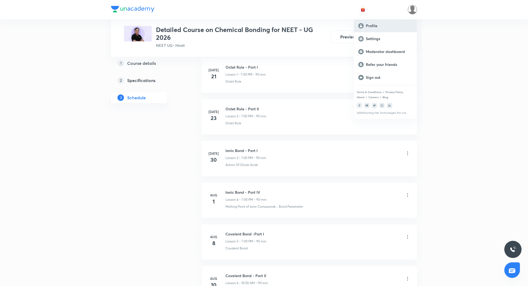
click at [373, 26] on p "Profile" at bounding box center [389, 25] width 47 height 5
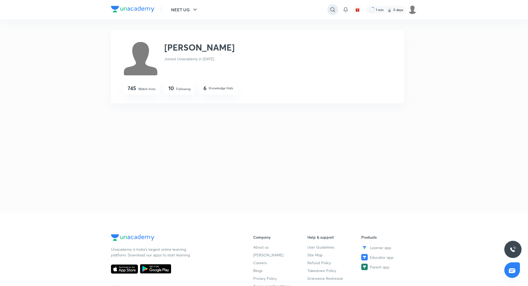
click at [335, 11] on icon at bounding box center [332, 9] width 6 height 6
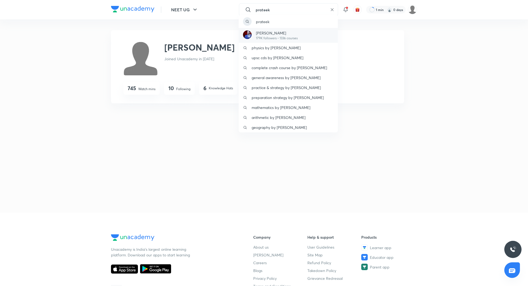
type input "prateek"
click at [303, 33] on div "Prateek Jain 179K followers • 1336 courses" at bounding box center [288, 35] width 99 height 15
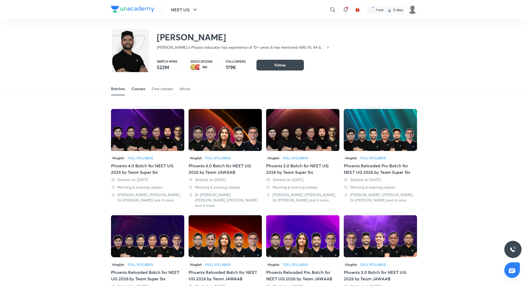
click at [134, 87] on div "Courses" at bounding box center [138, 88] width 14 height 5
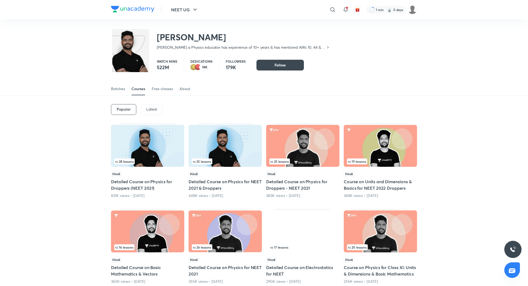
click at [153, 112] on div "Latest" at bounding box center [152, 109] width 22 height 11
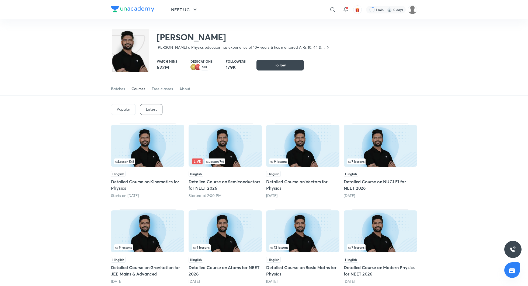
click at [201, 155] on img at bounding box center [225, 146] width 73 height 42
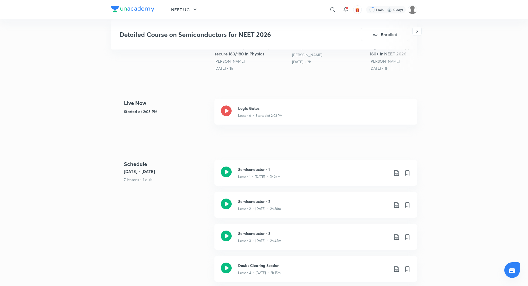
scroll to position [181, 0]
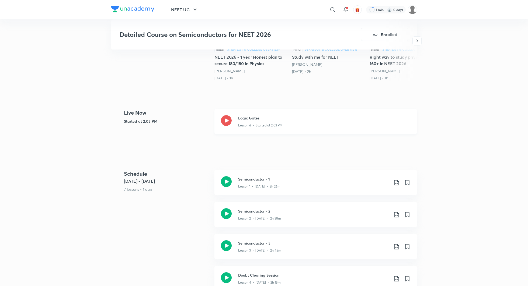
click at [225, 115] on icon at bounding box center [226, 120] width 11 height 11
click at [228, 115] on icon at bounding box center [226, 120] width 11 height 11
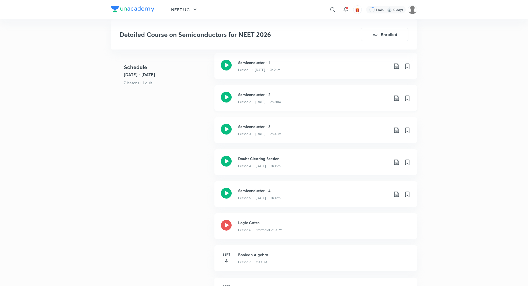
scroll to position [307, 0]
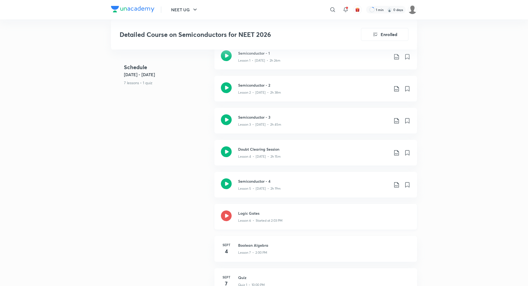
click at [228, 212] on icon at bounding box center [226, 216] width 11 height 11
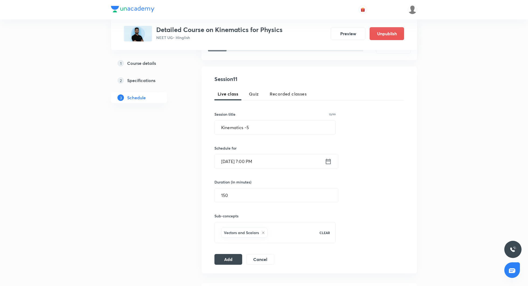
scroll to position [84, 0]
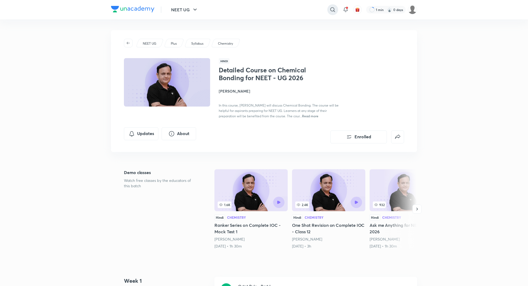
click at [329, 10] on icon at bounding box center [332, 9] width 6 height 6
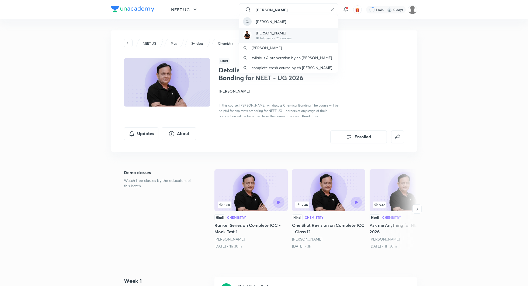
type input "[PERSON_NAME]"
click at [278, 33] on p "[PERSON_NAME]" at bounding box center [274, 33] width 36 height 6
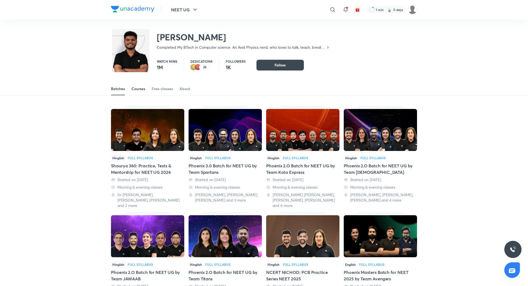
click at [141, 93] on link "Courses" at bounding box center [138, 88] width 14 height 13
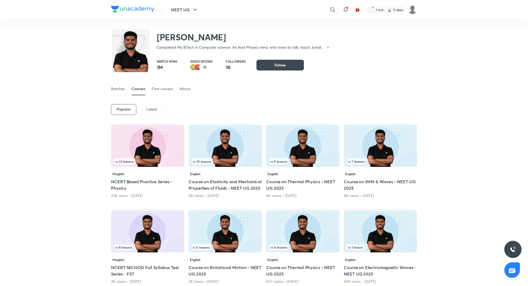
click at [151, 113] on div "Latest" at bounding box center [152, 109] width 22 height 11
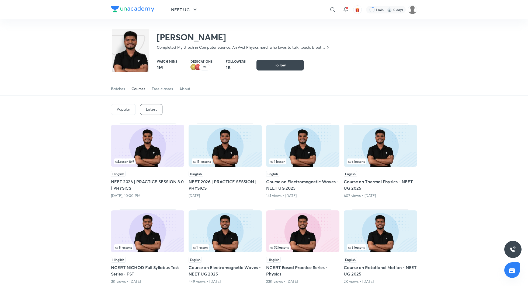
click at [134, 181] on h5 "NEET 2026 | PRACTICE SESSION 3.0 | PHYSICS" at bounding box center [147, 185] width 73 height 13
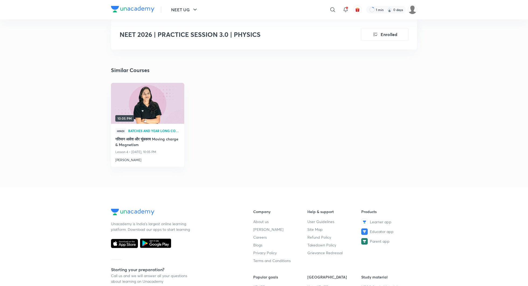
scroll to position [660, 0]
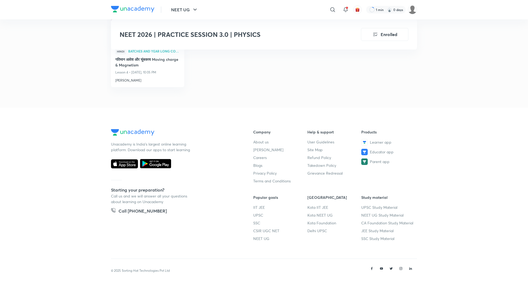
click at [352, 73] on div "10:05 PM Hindi Batches and Year Long Courses गतिमान आवेश और चुंबकत्व Moving cha…" at bounding box center [264, 50] width 315 height 94
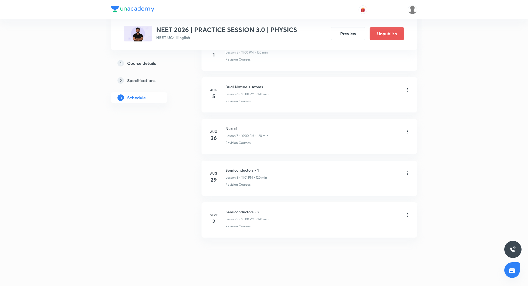
click at [407, 213] on icon at bounding box center [407, 215] width 5 height 5
click at [370, 228] on li "Edit" at bounding box center [380, 227] width 59 height 10
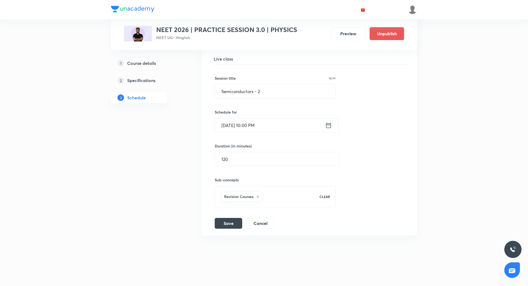
scroll to position [451, 0]
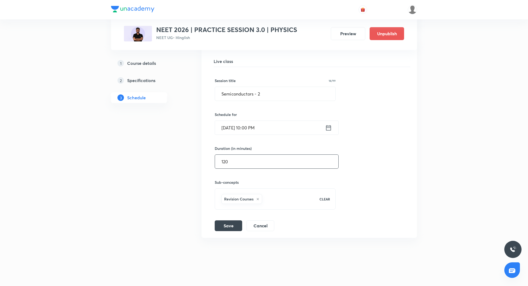
click at [235, 158] on input "120" at bounding box center [276, 162] width 123 height 14
type input "180"
click at [228, 224] on button "Save" at bounding box center [228, 225] width 27 height 11
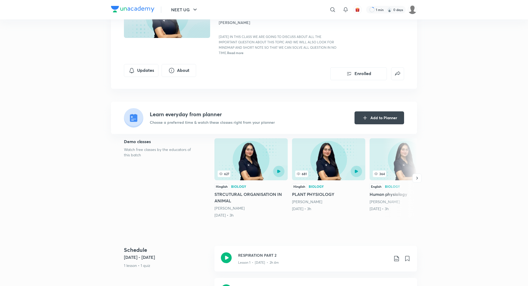
scroll to position [66, 0]
